Goal: Task Accomplishment & Management: Manage account settings

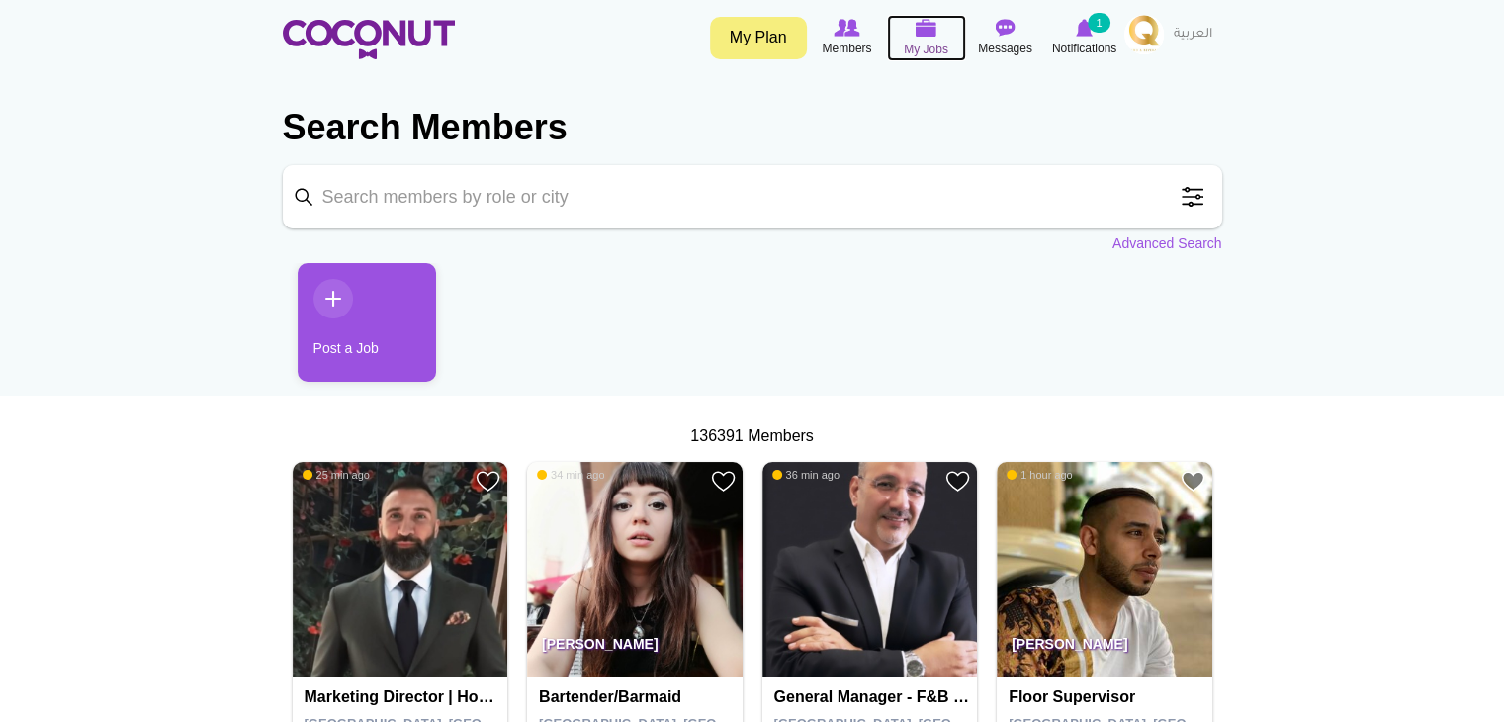
click at [909, 41] on span "My Jobs" at bounding box center [926, 50] width 44 height 20
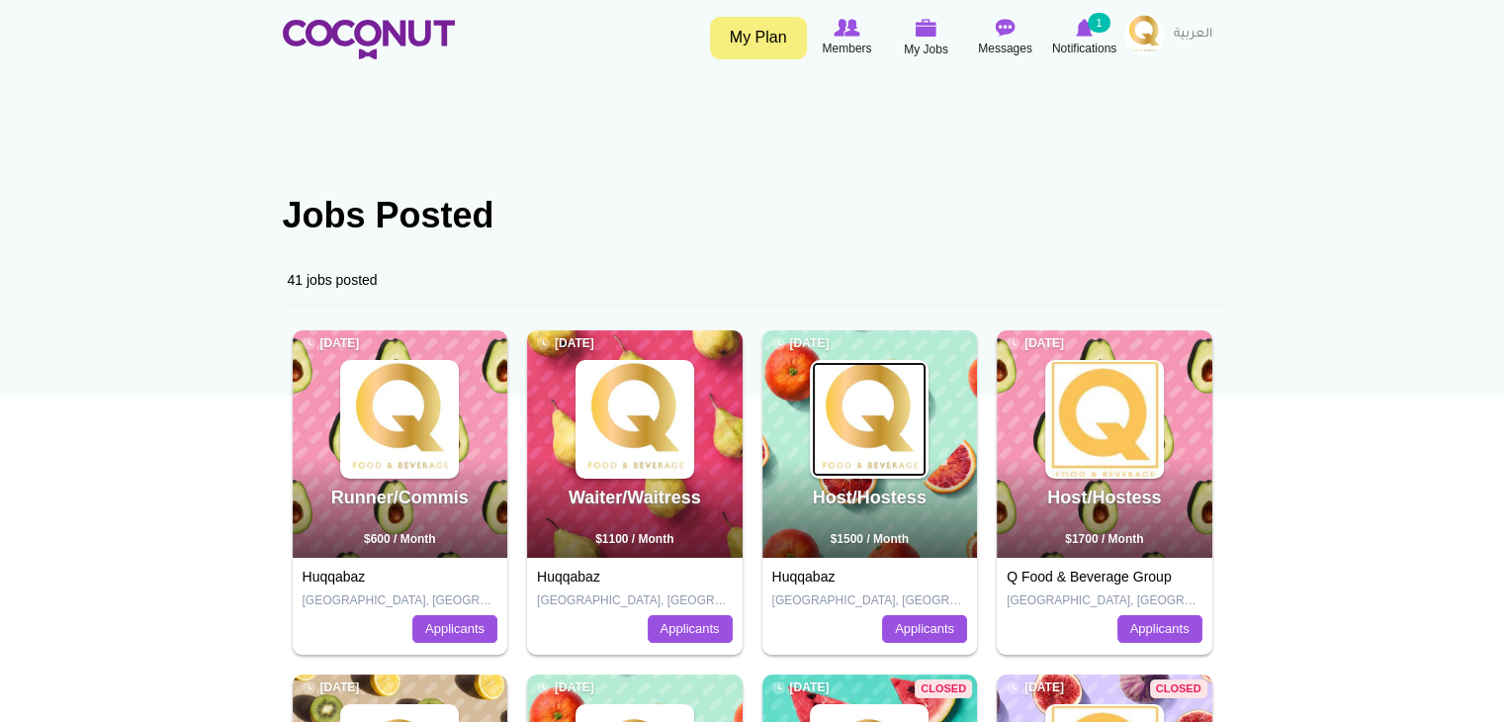
click at [920, 428] on img at bounding box center [869, 419] width 115 height 115
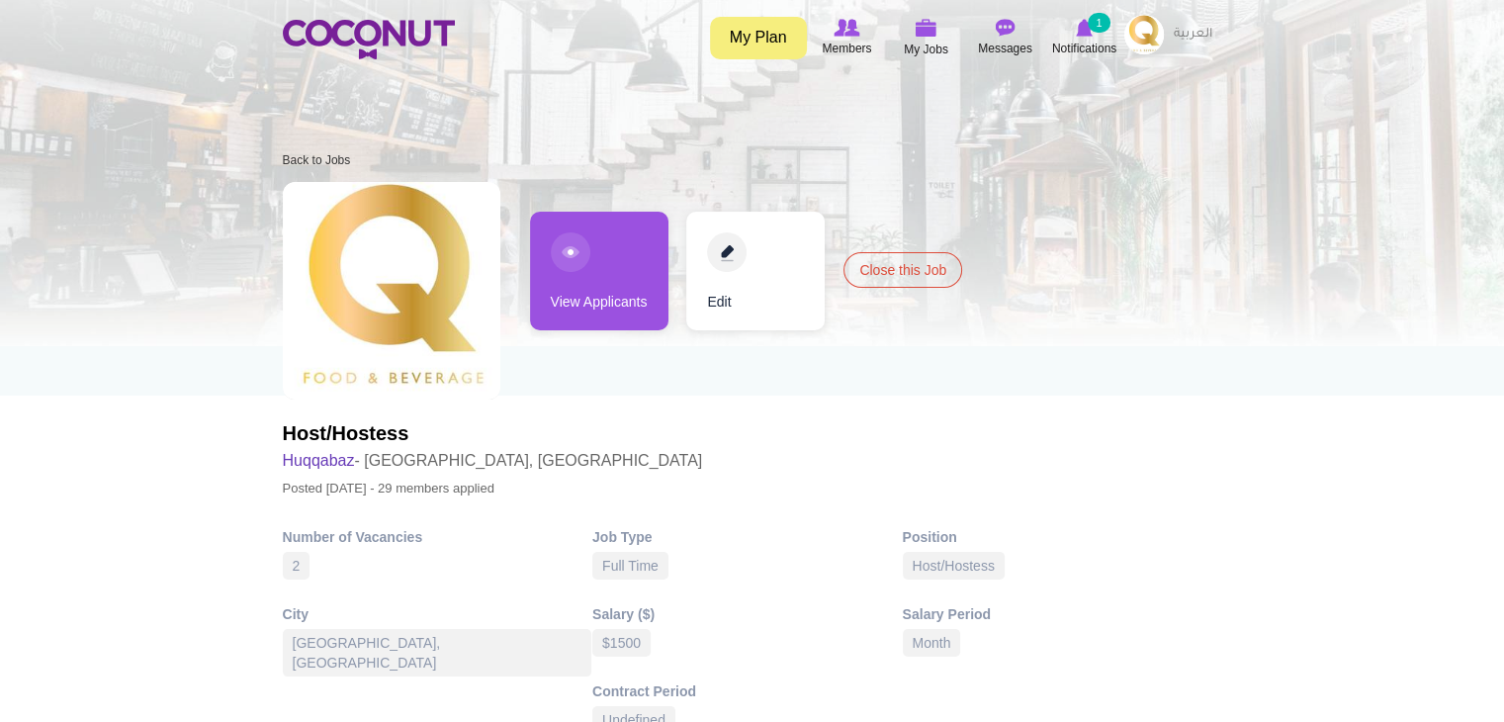
click at [598, 286] on link "View Applicants" at bounding box center [599, 271] width 138 height 119
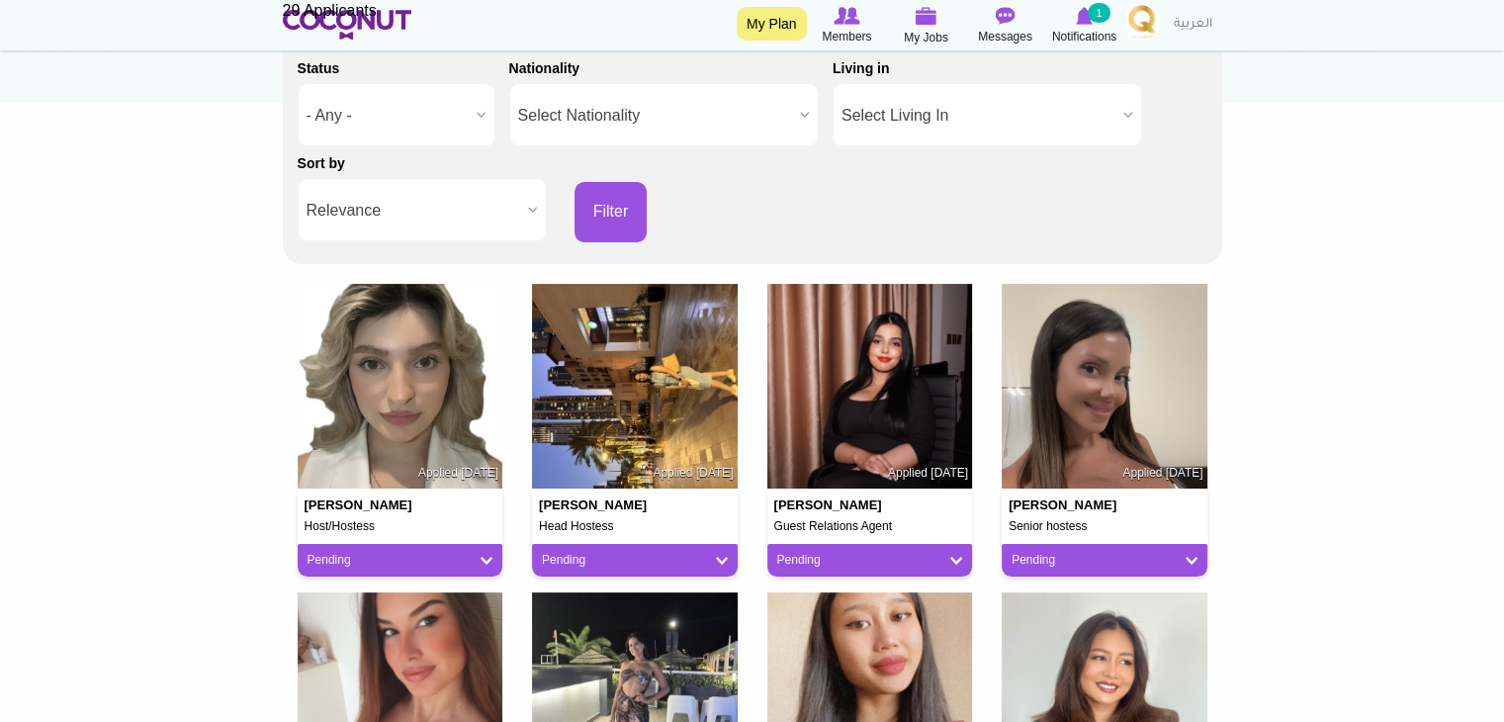
scroll to position [297, 0]
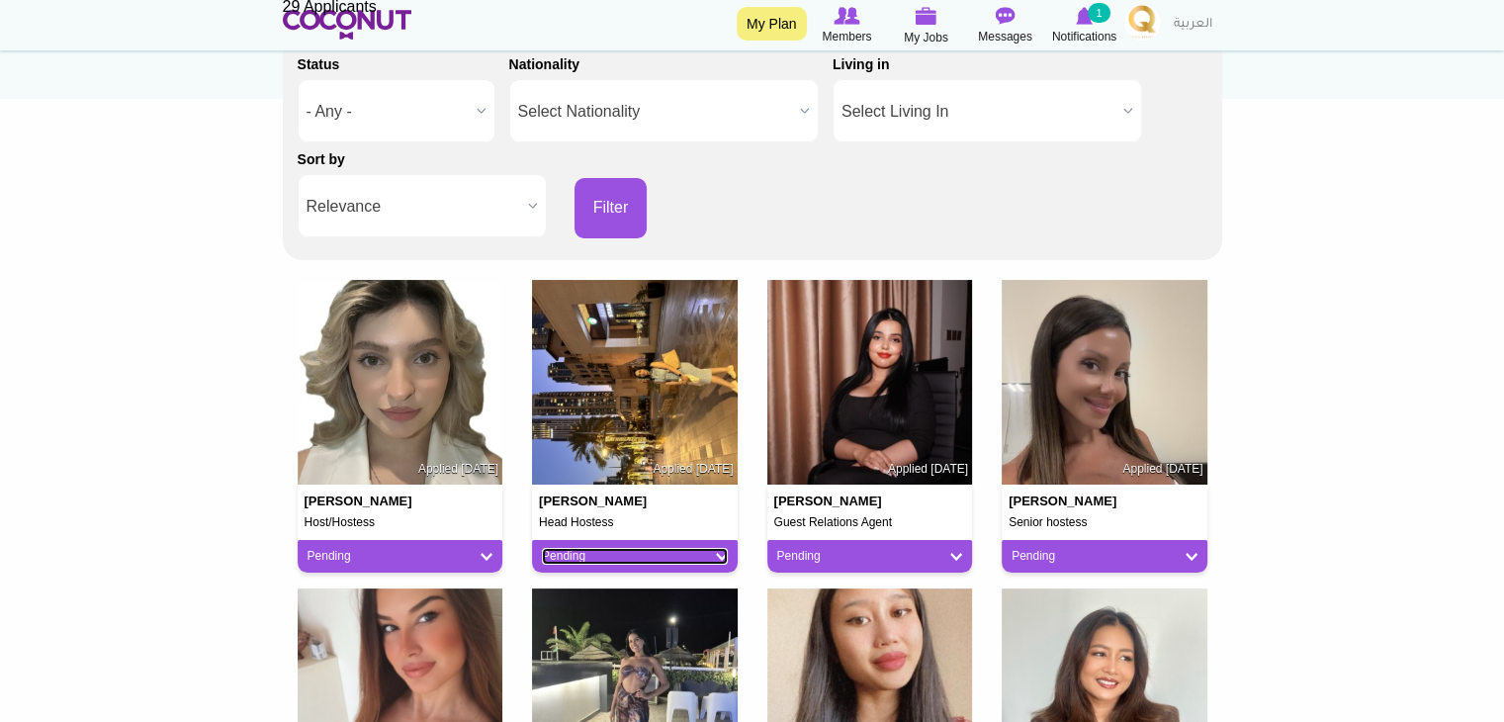
click at [657, 555] on link "Pending" at bounding box center [635, 556] width 186 height 17
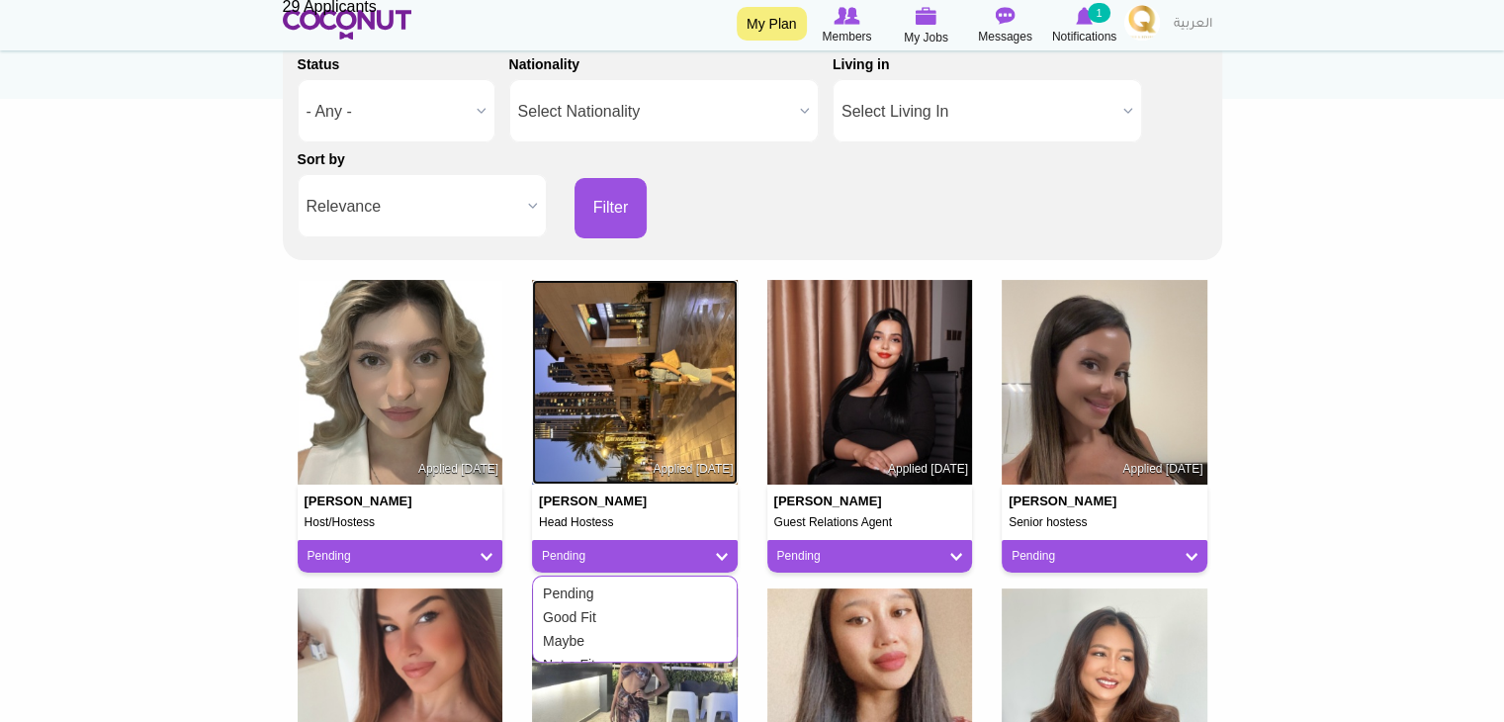
click at [629, 457] on img at bounding box center [635, 383] width 206 height 206
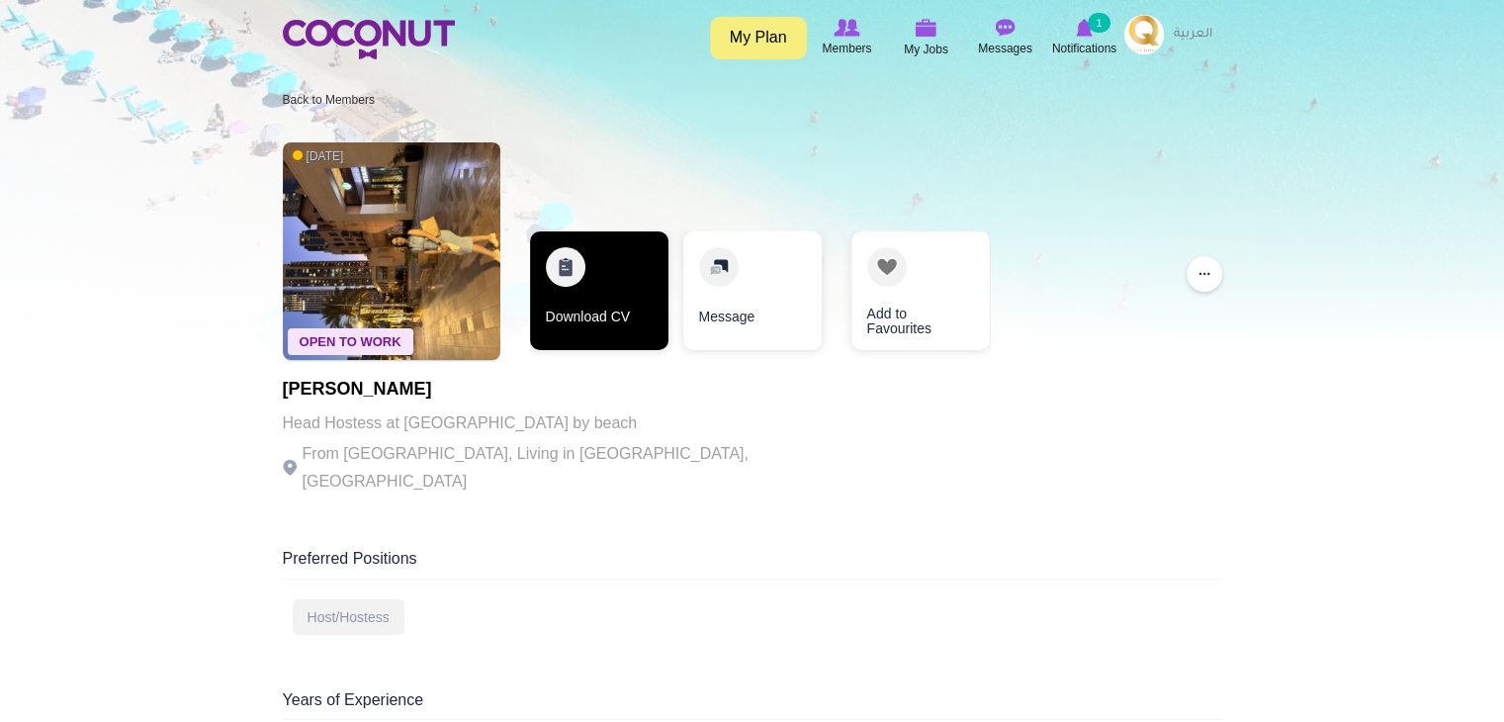
click at [617, 312] on link "Download CV" at bounding box center [599, 290] width 138 height 119
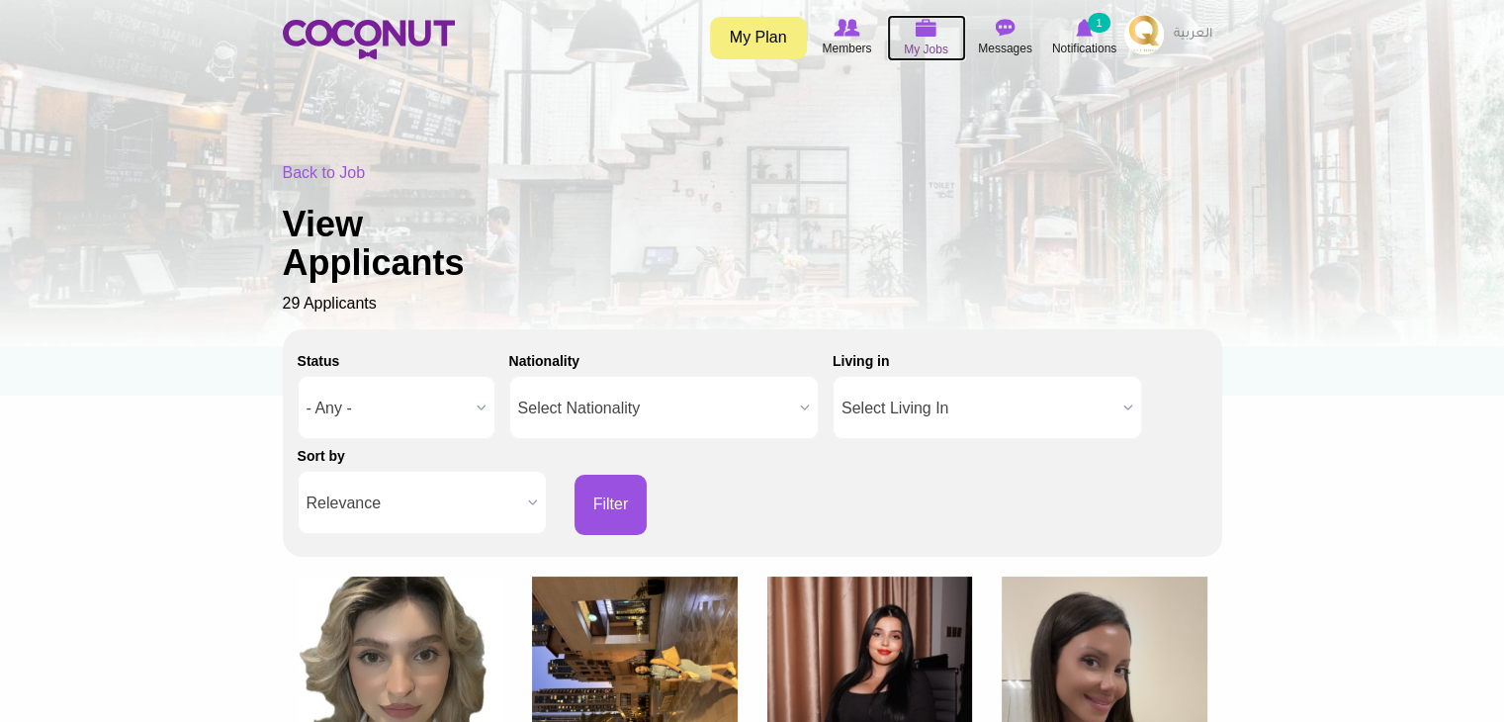
click at [913, 33] on icon at bounding box center [926, 28] width 75 height 23
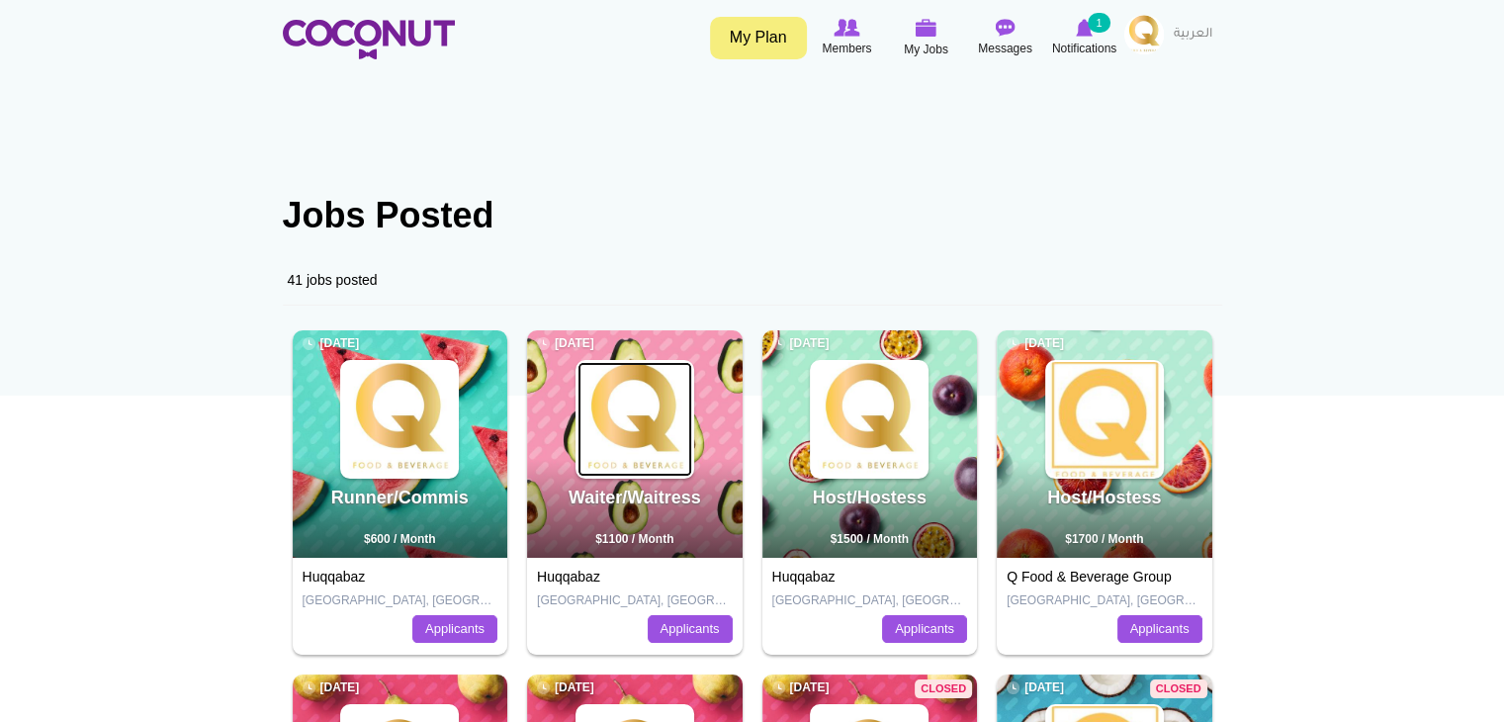
click at [633, 414] on img at bounding box center [634, 419] width 115 height 115
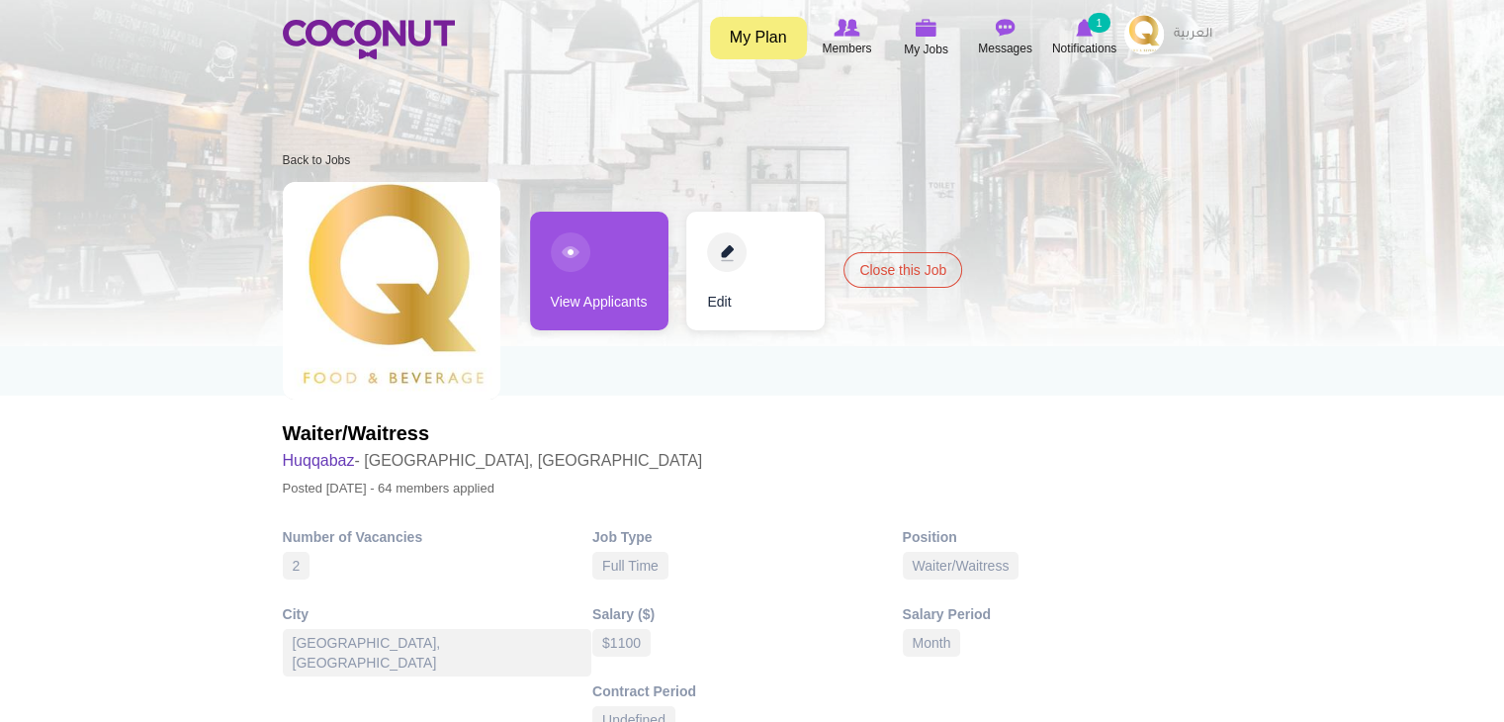
click at [630, 294] on link "View Applicants" at bounding box center [599, 271] width 138 height 119
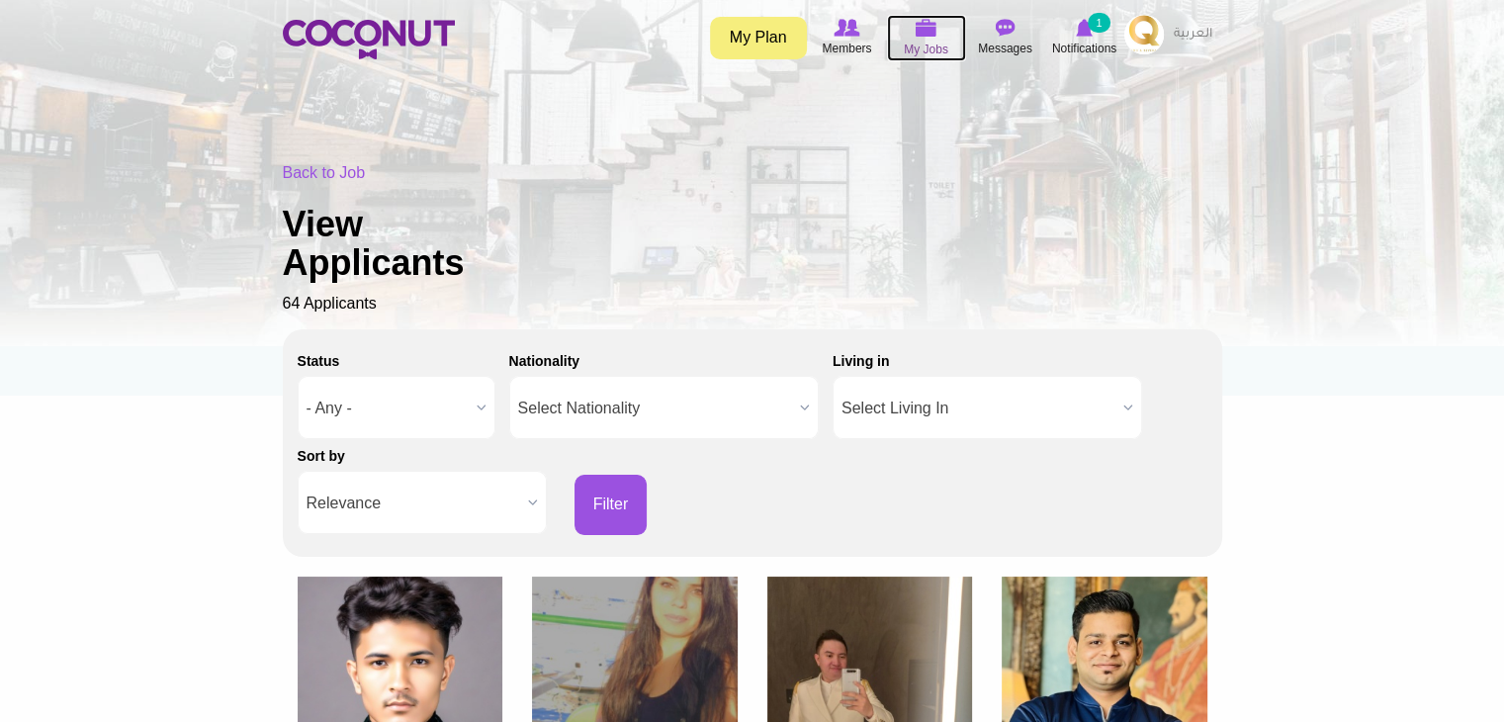
click at [935, 45] on span "My Jobs" at bounding box center [926, 50] width 44 height 20
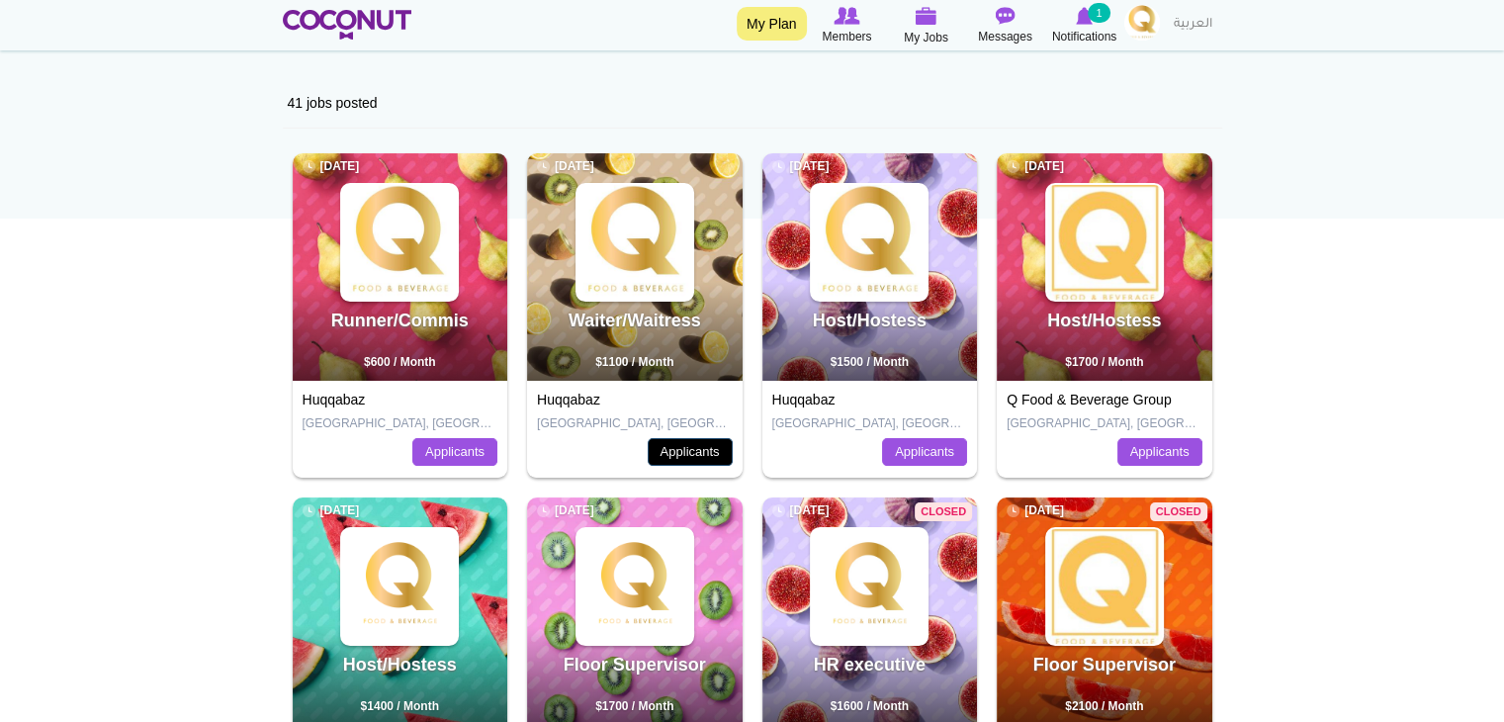
scroll to position [198, 0]
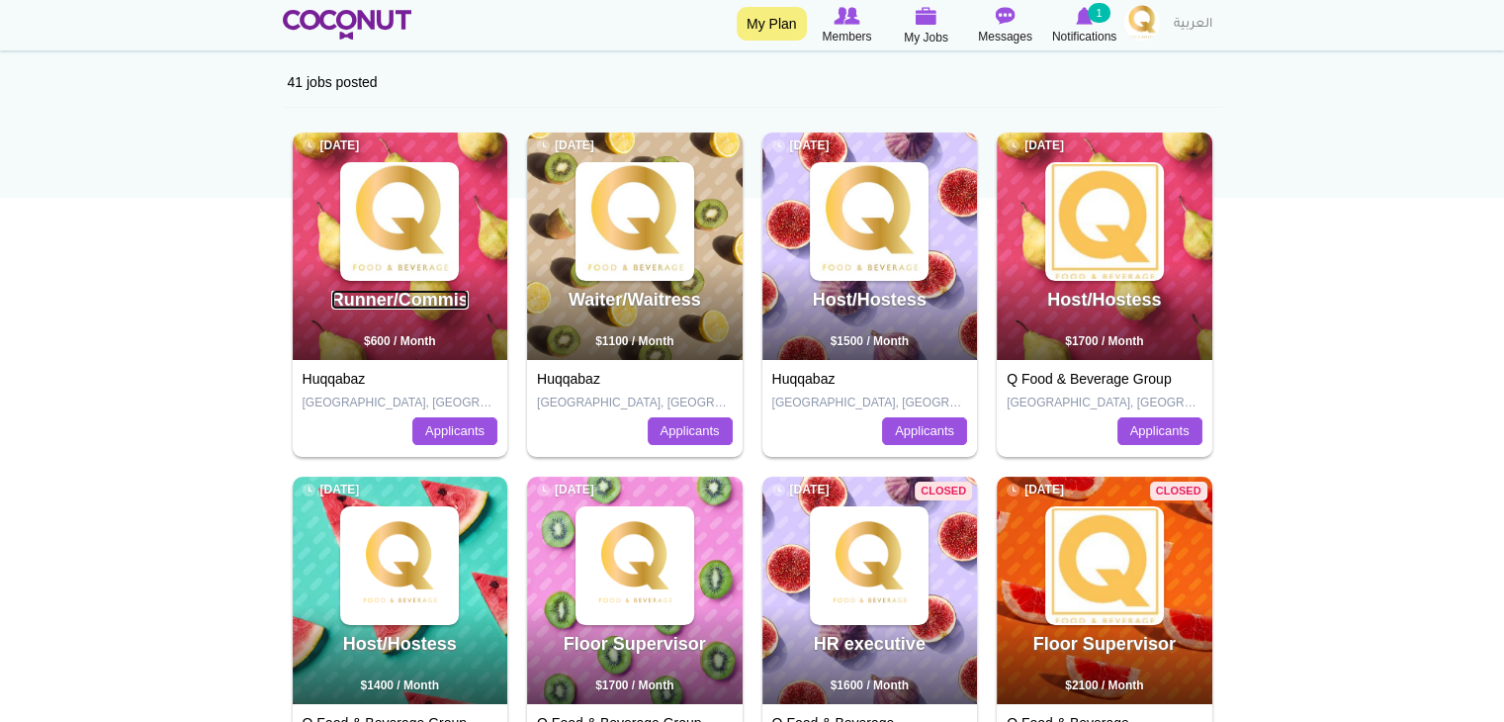
click at [421, 304] on link "Runner/Commis" at bounding box center [399, 300] width 137 height 20
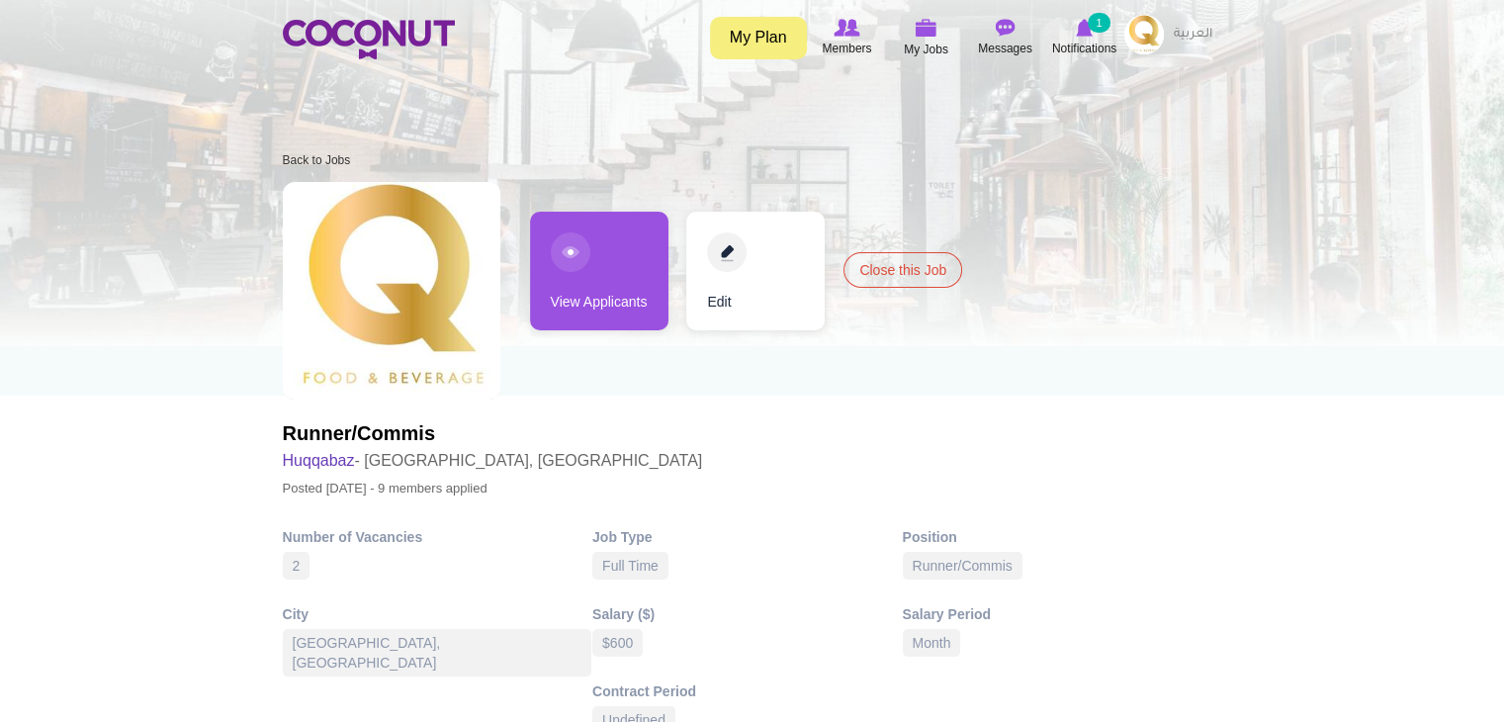
click at [610, 293] on link "View Applicants" at bounding box center [599, 271] width 138 height 119
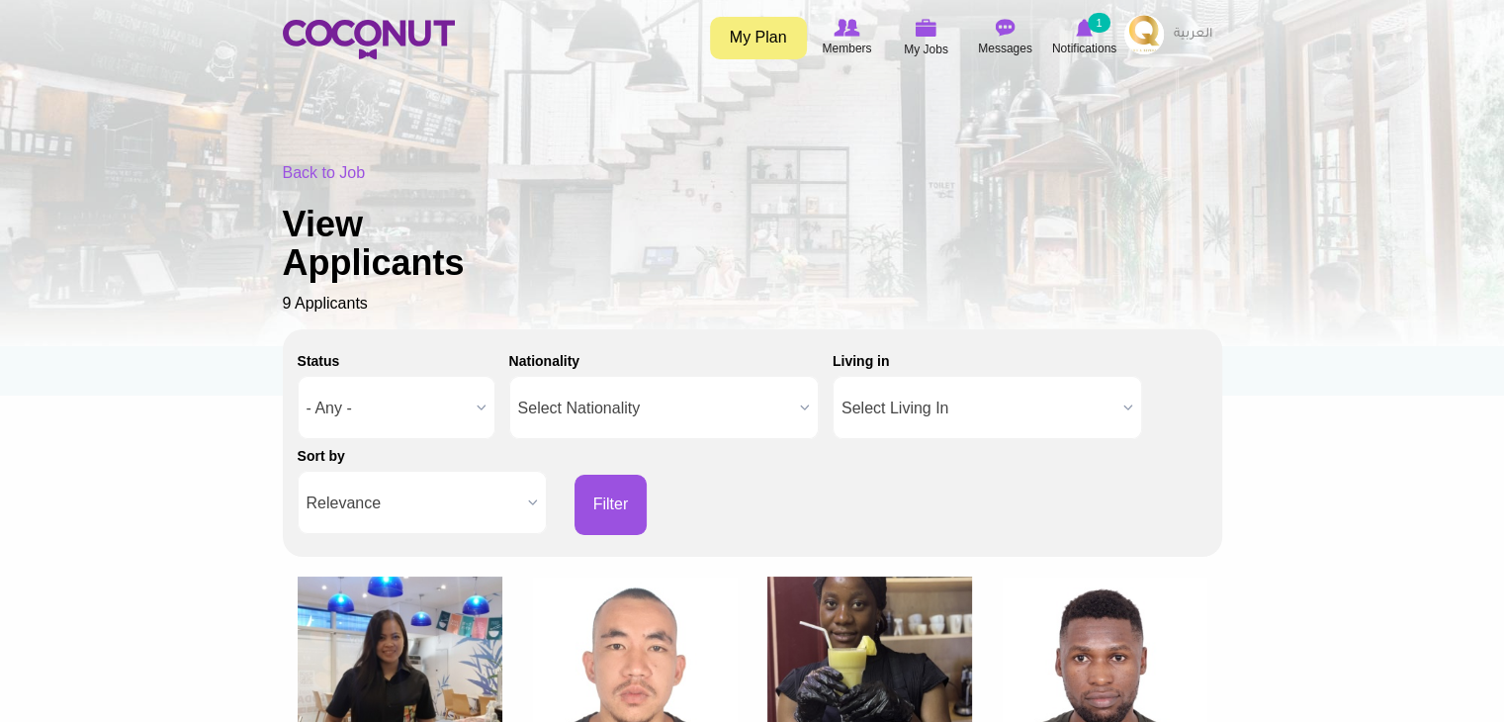
click at [1140, 29] on img at bounding box center [1144, 35] width 40 height 40
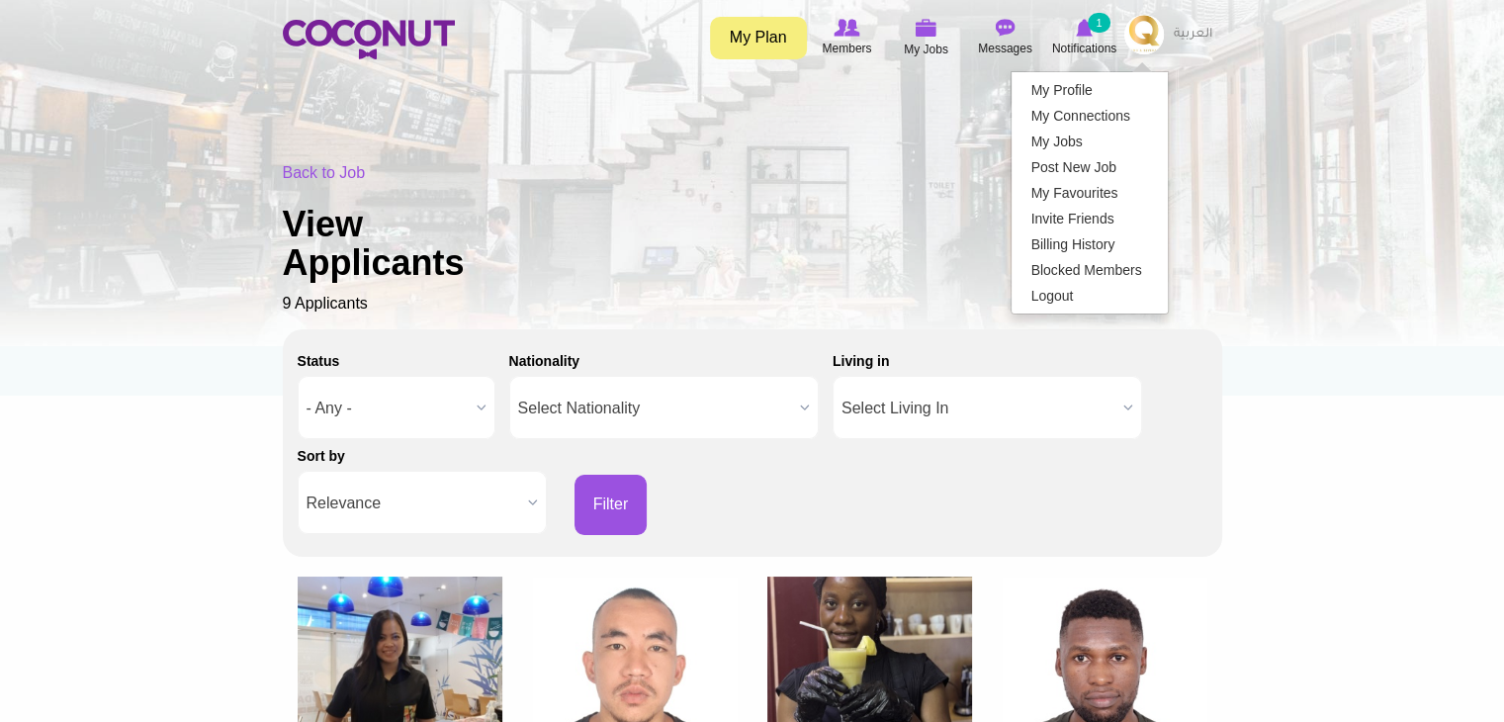
click at [1057, 293] on div "Back to Job View Applicants 9 Applicants" at bounding box center [752, 238] width 939 height 153
